Goal: Transaction & Acquisition: Purchase product/service

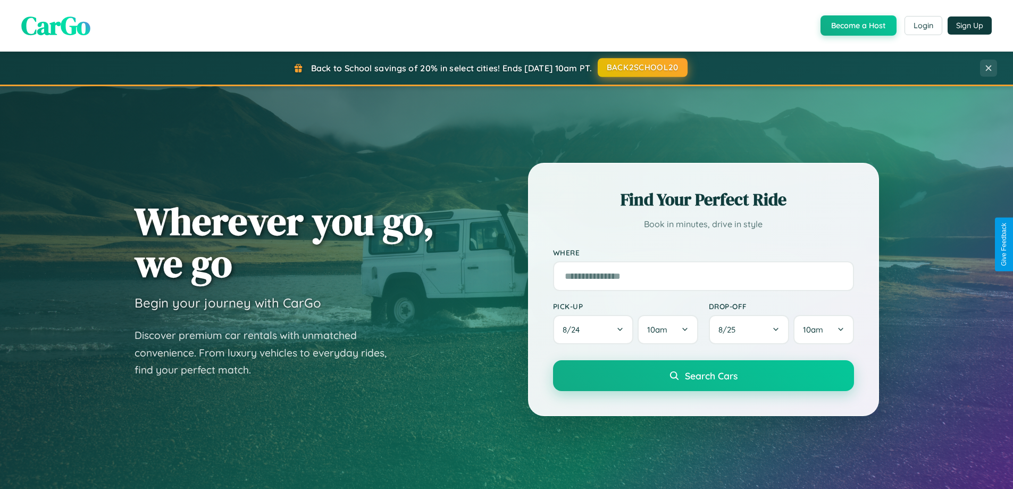
click at [642, 68] on button "BACK2SCHOOL20" at bounding box center [643, 67] width 90 height 19
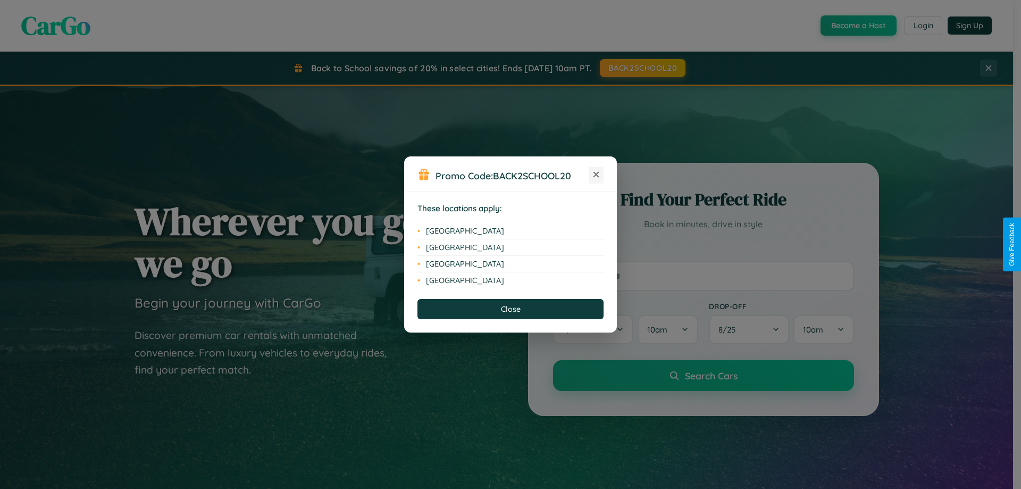
click at [596, 175] on icon at bounding box center [597, 175] width 6 height 6
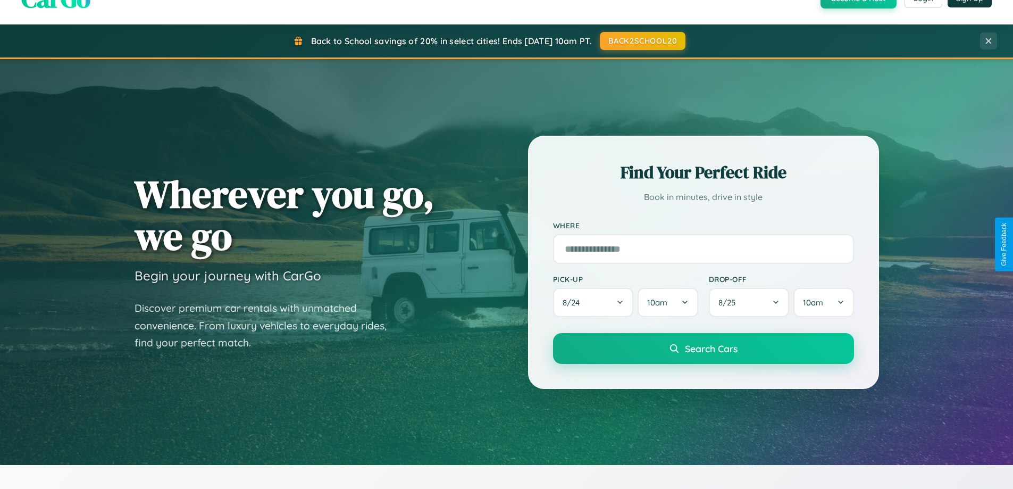
scroll to position [458, 0]
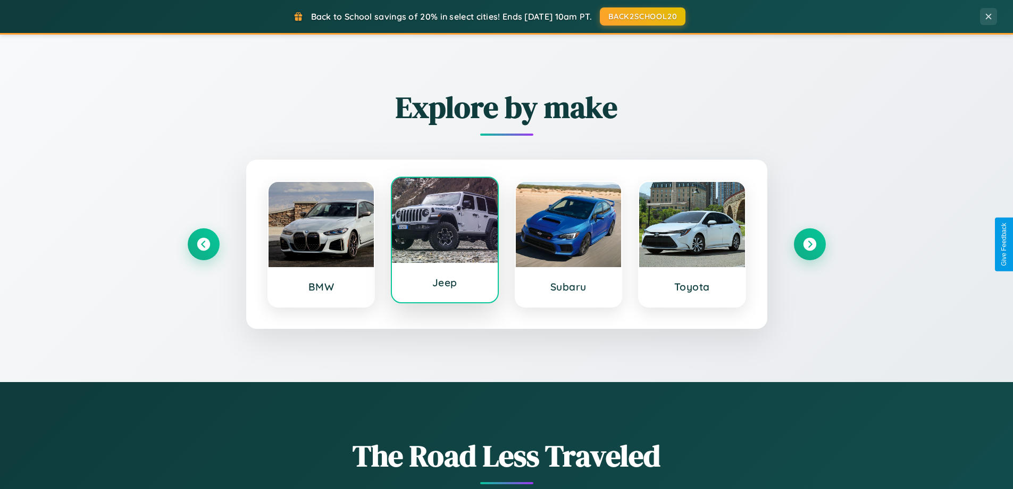
click at [445, 240] on div at bounding box center [445, 220] width 106 height 85
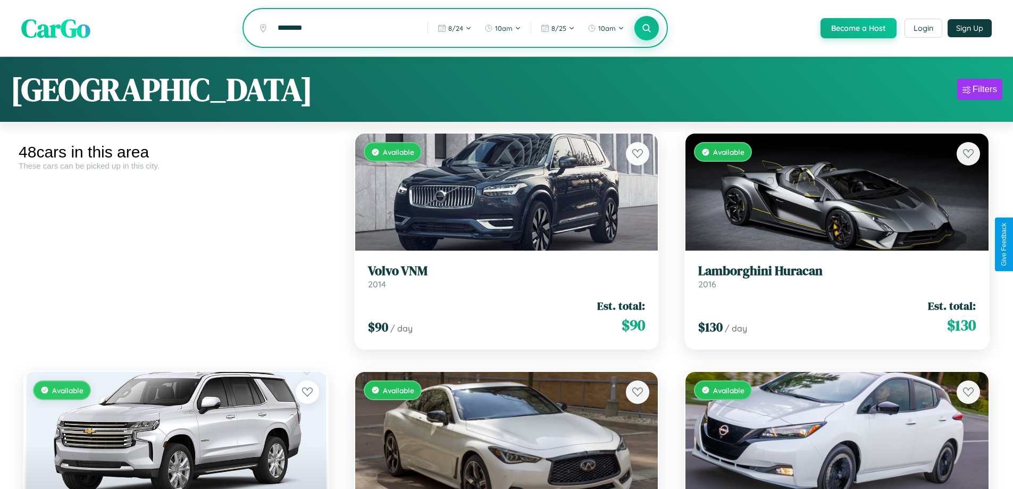
click at [646, 29] on icon at bounding box center [647, 28] width 10 height 10
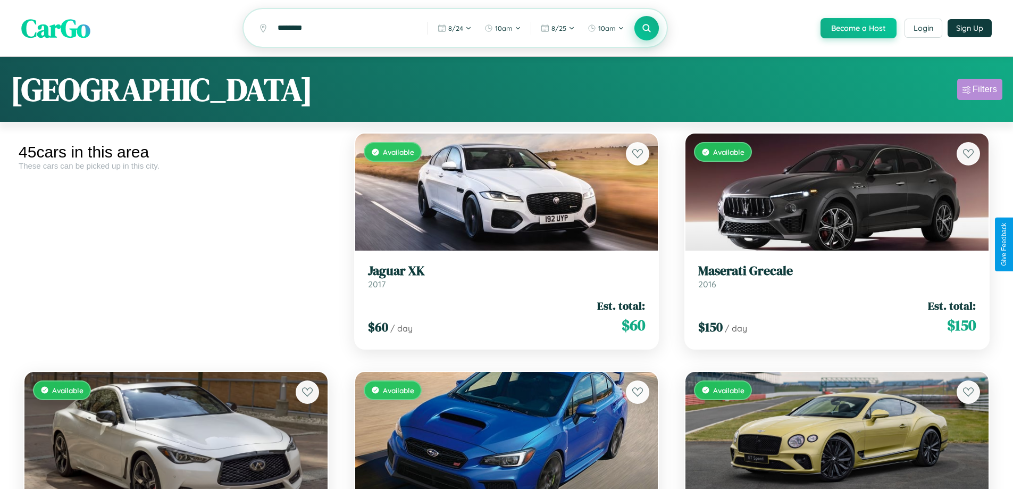
click at [980, 91] on div "Filters" at bounding box center [985, 89] width 24 height 11
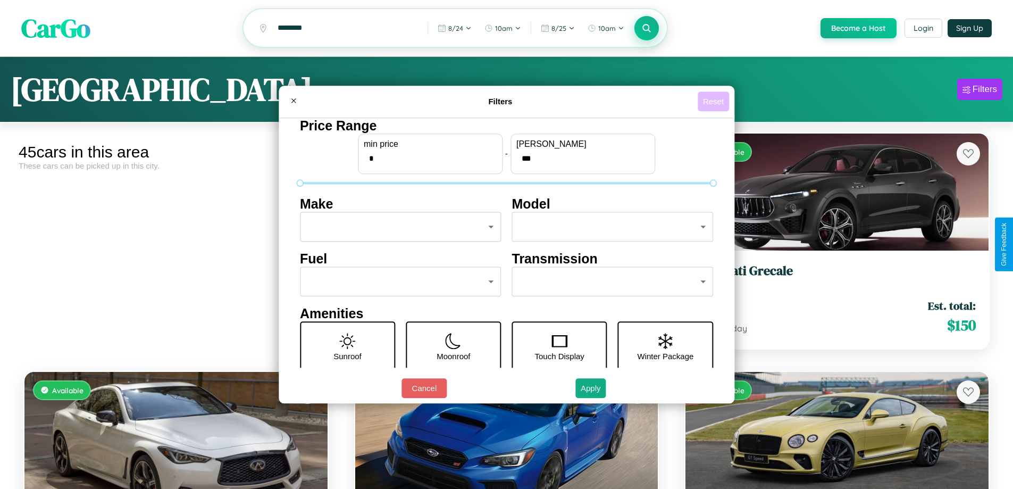
click at [715, 101] on button "Reset" at bounding box center [713, 101] width 31 height 20
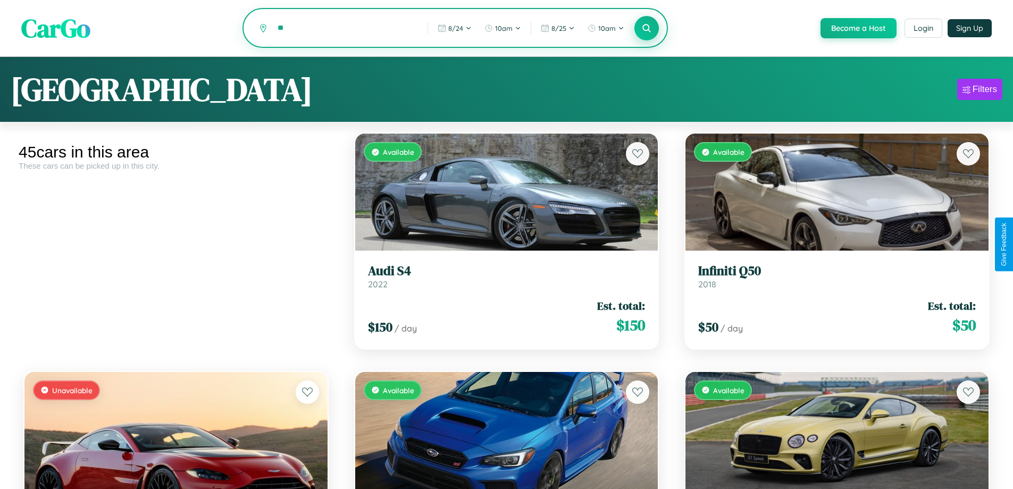
type input "*"
type input "*****"
click at [646, 29] on icon at bounding box center [647, 28] width 10 height 10
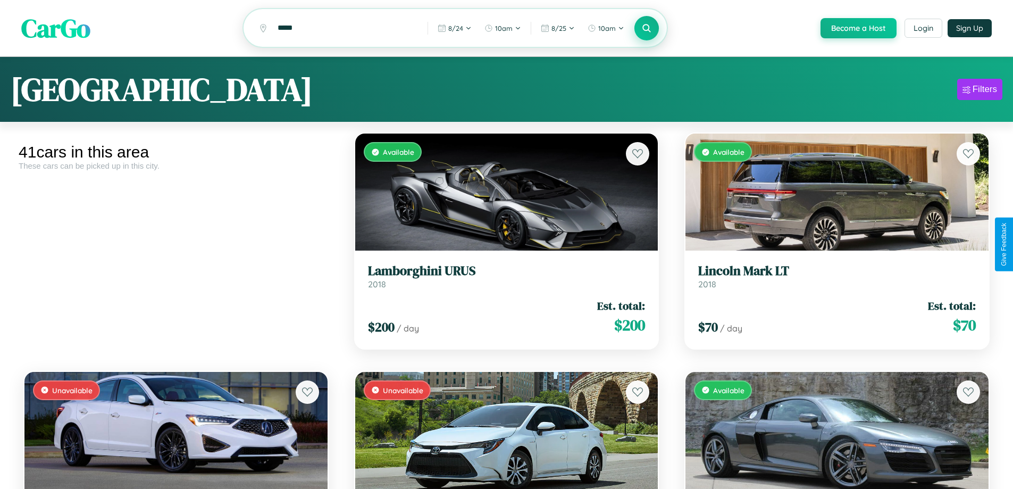
scroll to position [705, 0]
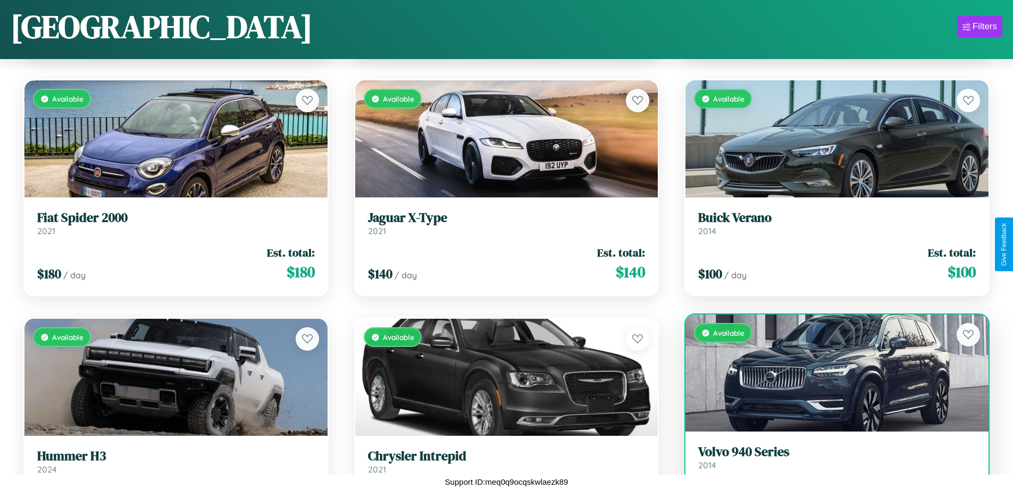
click at [830, 460] on h3 "Volvo 940 Series" at bounding box center [837, 451] width 278 height 15
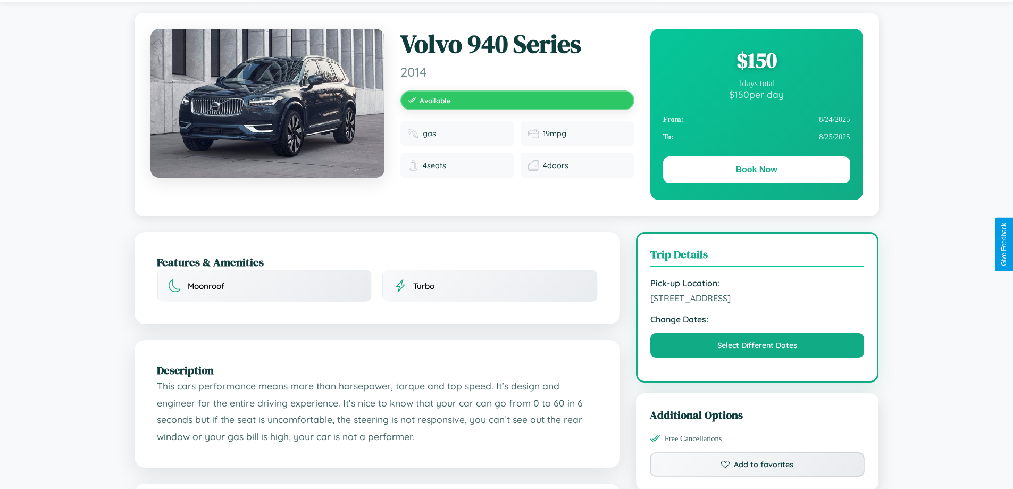
scroll to position [349, 0]
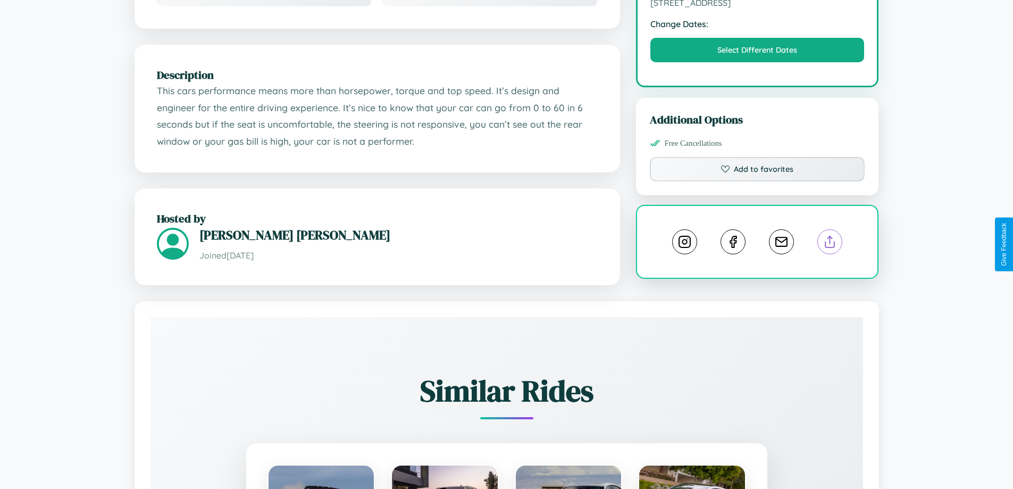
click at [830, 243] on line at bounding box center [830, 239] width 0 height 7
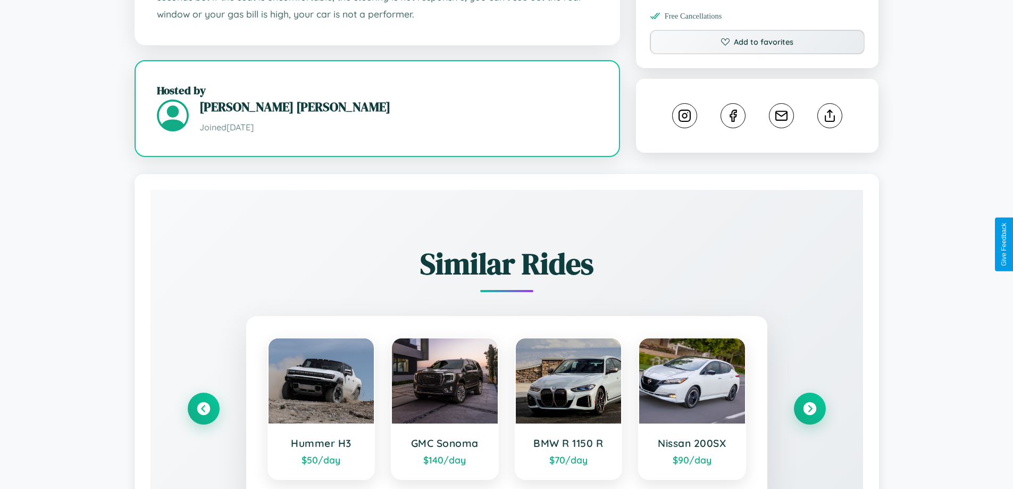
scroll to position [585, 0]
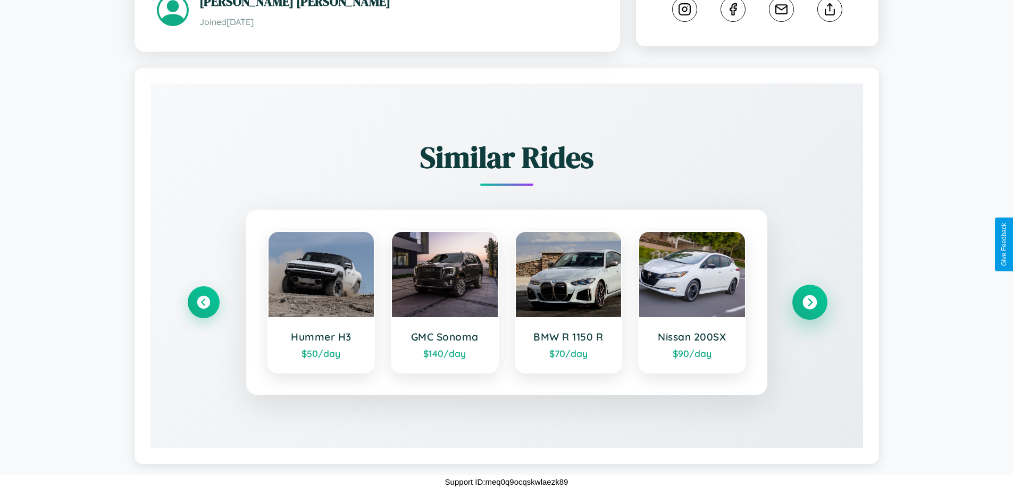
click at [809, 302] on icon at bounding box center [810, 302] width 14 height 14
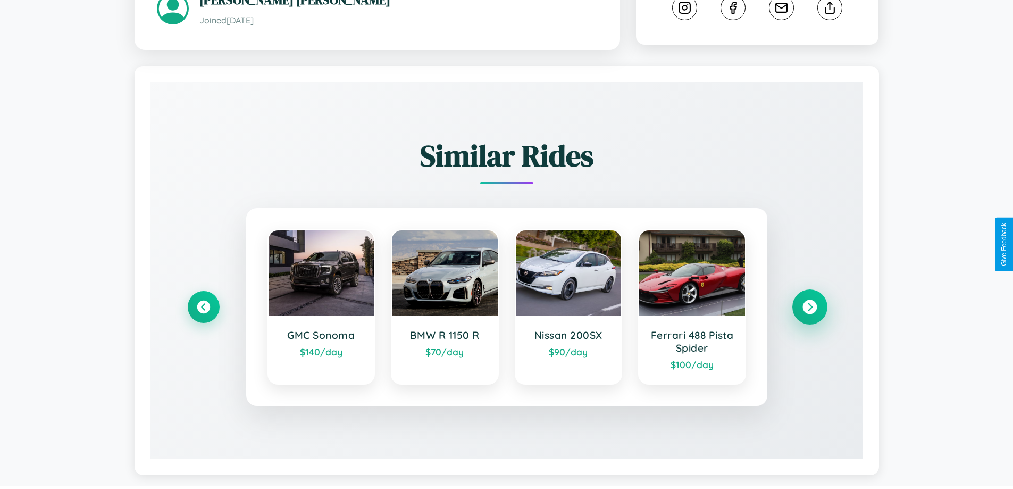
click at [809, 308] on icon at bounding box center [810, 307] width 14 height 14
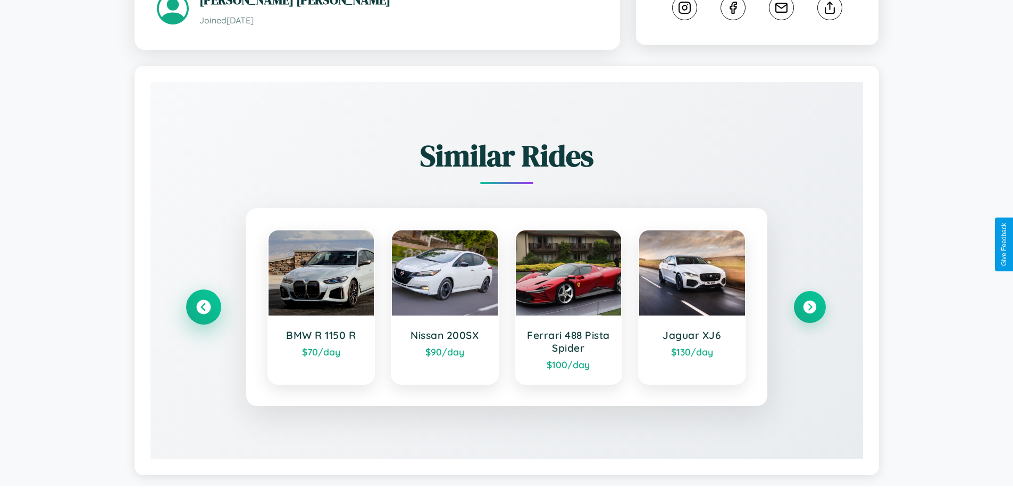
click at [203, 308] on icon at bounding box center [203, 307] width 14 height 14
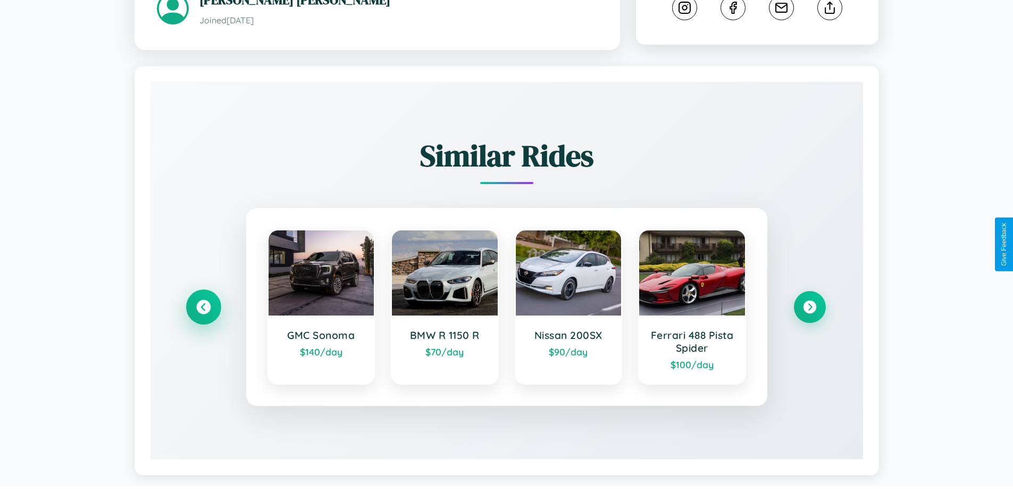
click at [203, 308] on icon at bounding box center [203, 307] width 14 height 14
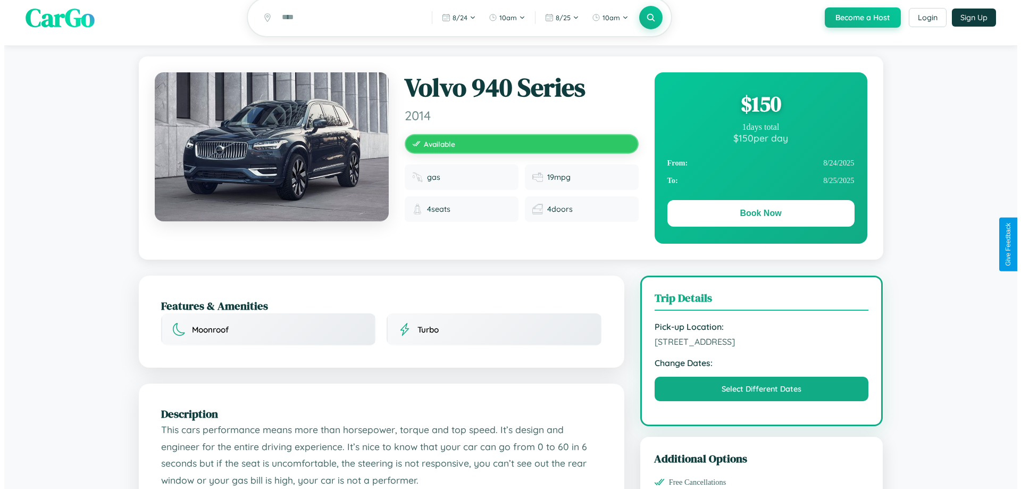
scroll to position [0, 0]
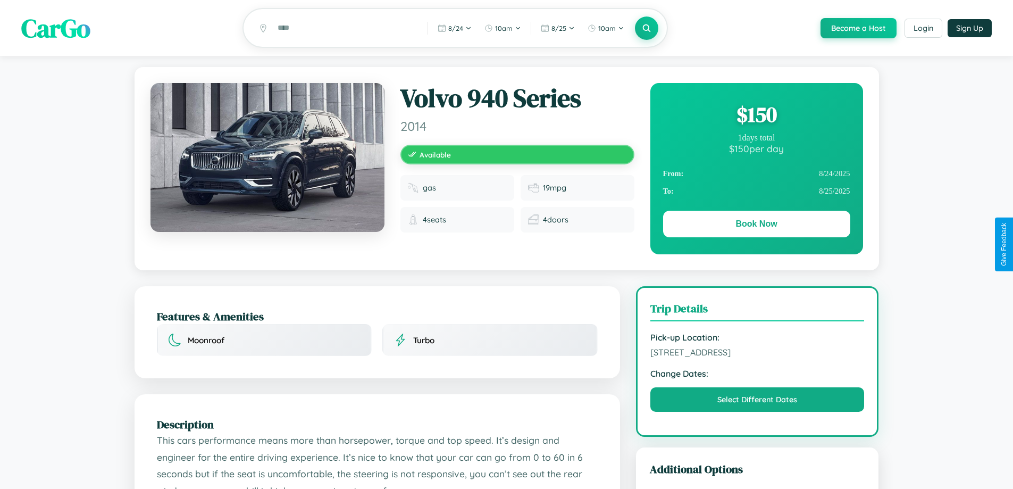
click at [756, 116] on div "$ 150" at bounding box center [756, 114] width 187 height 29
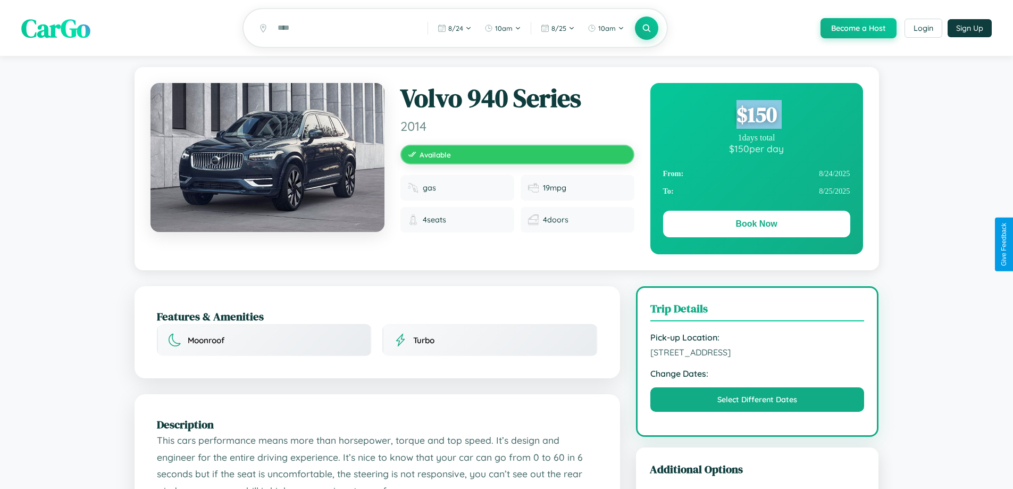
click at [756, 116] on div "$ 150" at bounding box center [756, 114] width 187 height 29
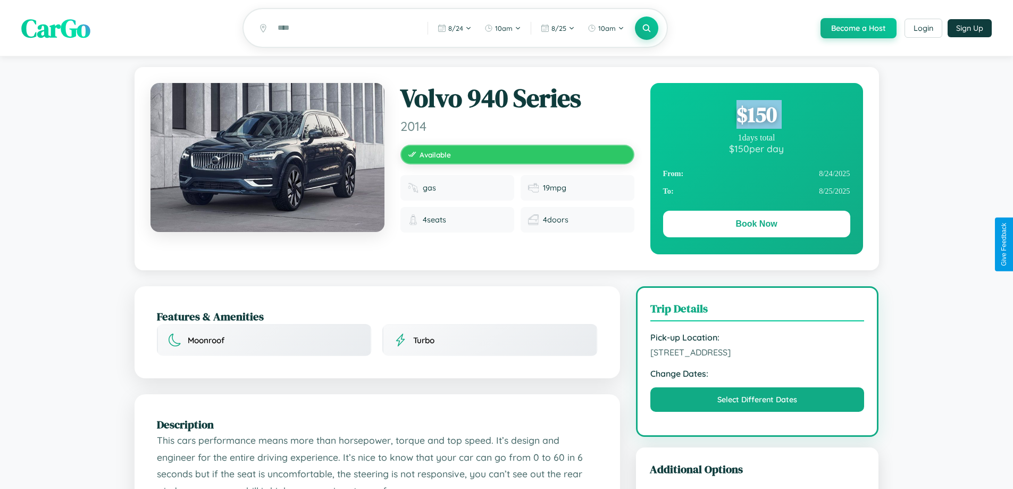
click at [756, 116] on div "$ 150" at bounding box center [756, 114] width 187 height 29
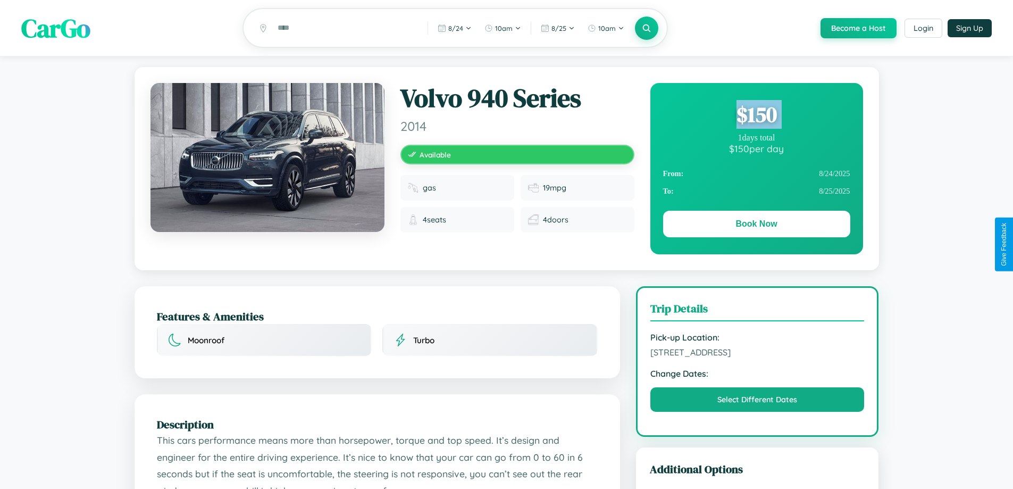
click at [756, 116] on div "$ 150" at bounding box center [756, 114] width 187 height 29
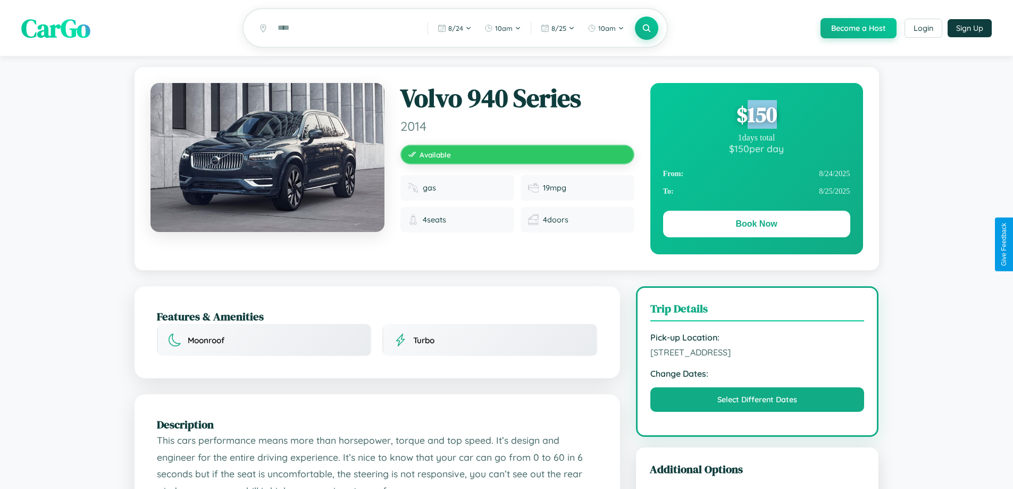
click at [756, 116] on div "$ 150" at bounding box center [756, 114] width 187 height 29
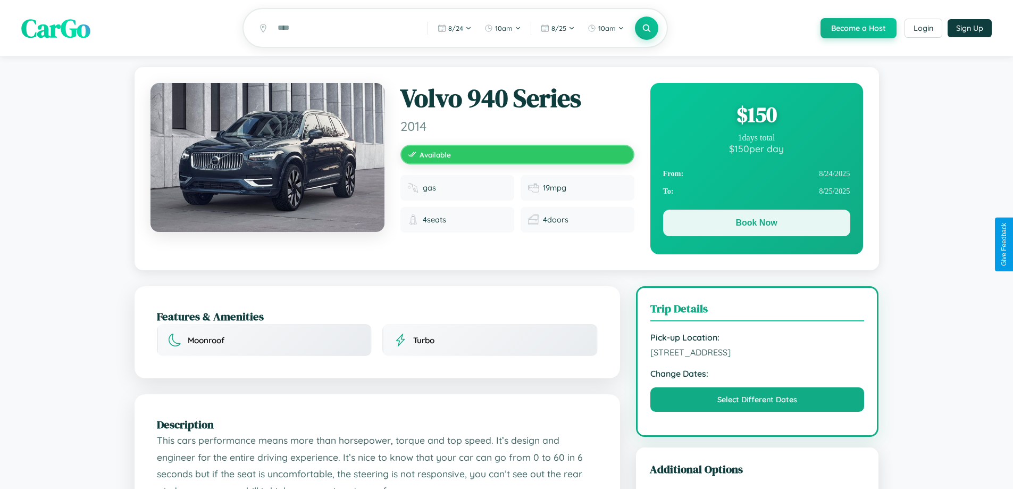
click at [756, 224] on button "Book Now" at bounding box center [756, 223] width 187 height 27
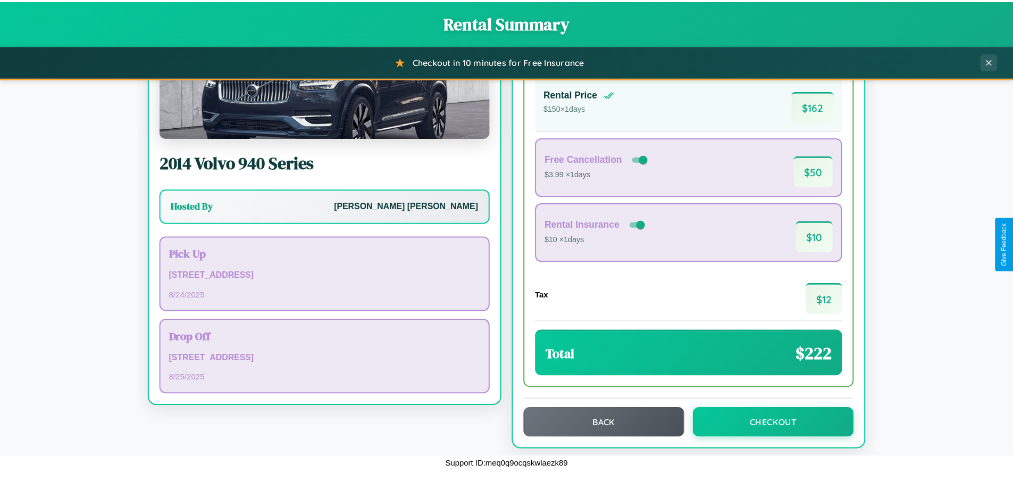
scroll to position [73, 0]
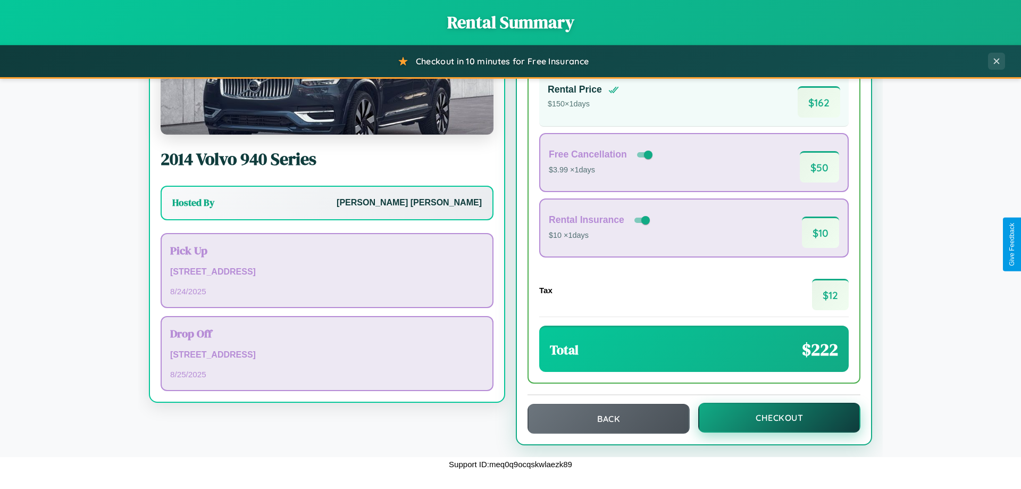
click at [772, 418] on button "Checkout" at bounding box center [779, 418] width 162 height 30
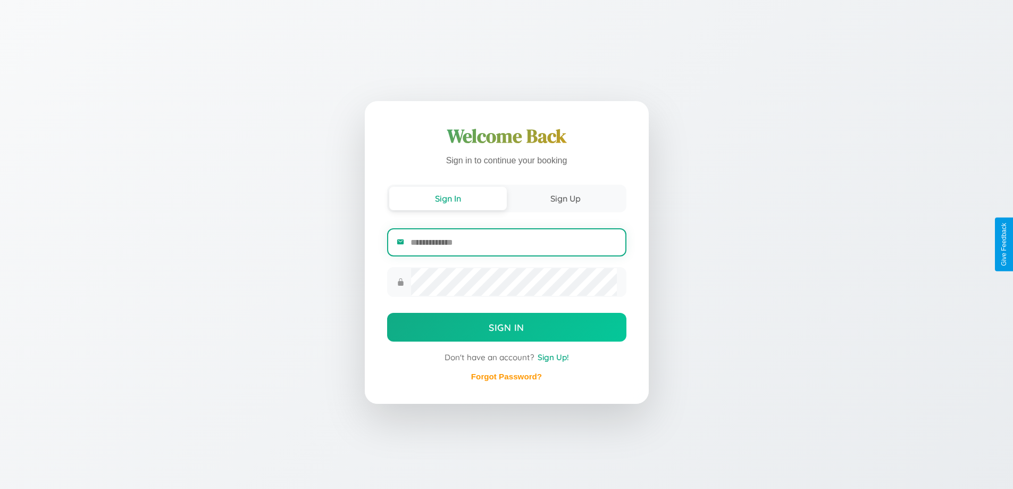
click at [513, 242] on input "email" at bounding box center [514, 242] width 206 height 26
type input "**********"
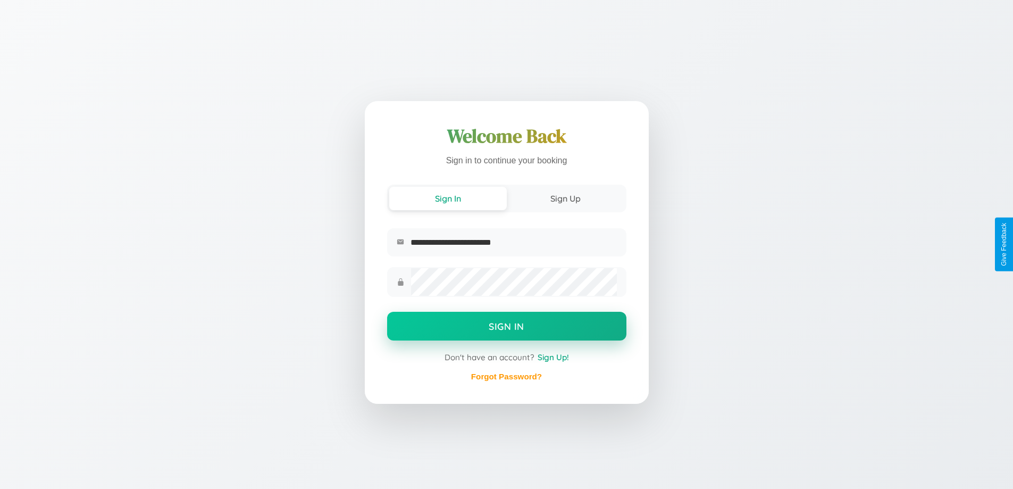
click at [506, 328] on button "Sign In" at bounding box center [506, 326] width 239 height 29
